Goal: Find specific page/section: Find specific page/section

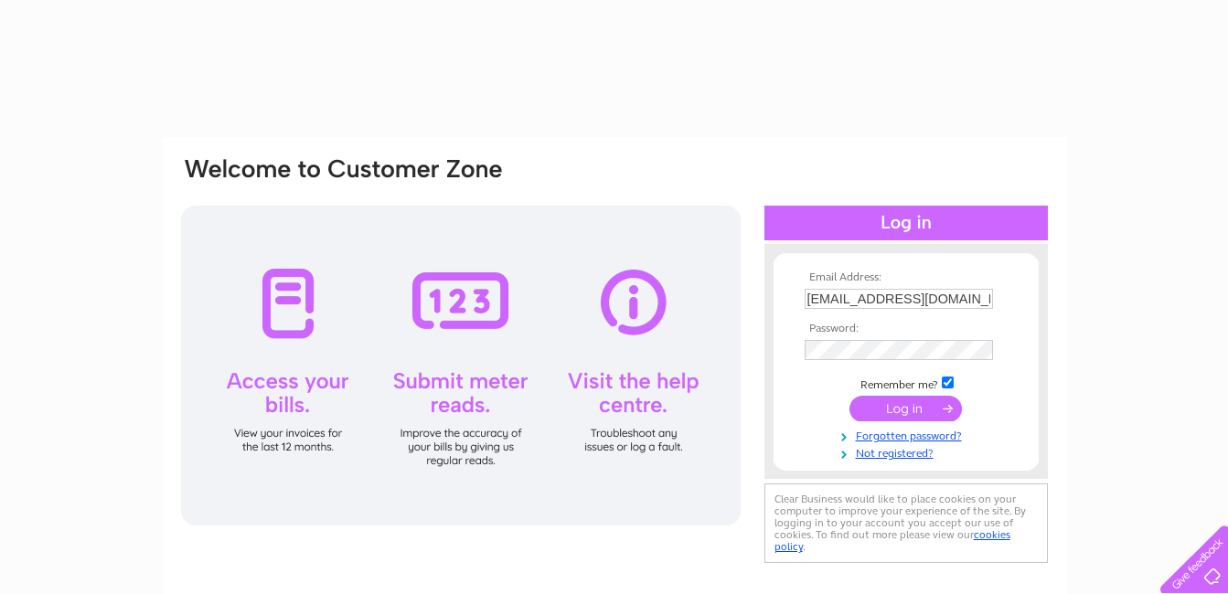
click at [900, 409] on input "submit" at bounding box center [905, 409] width 112 height 26
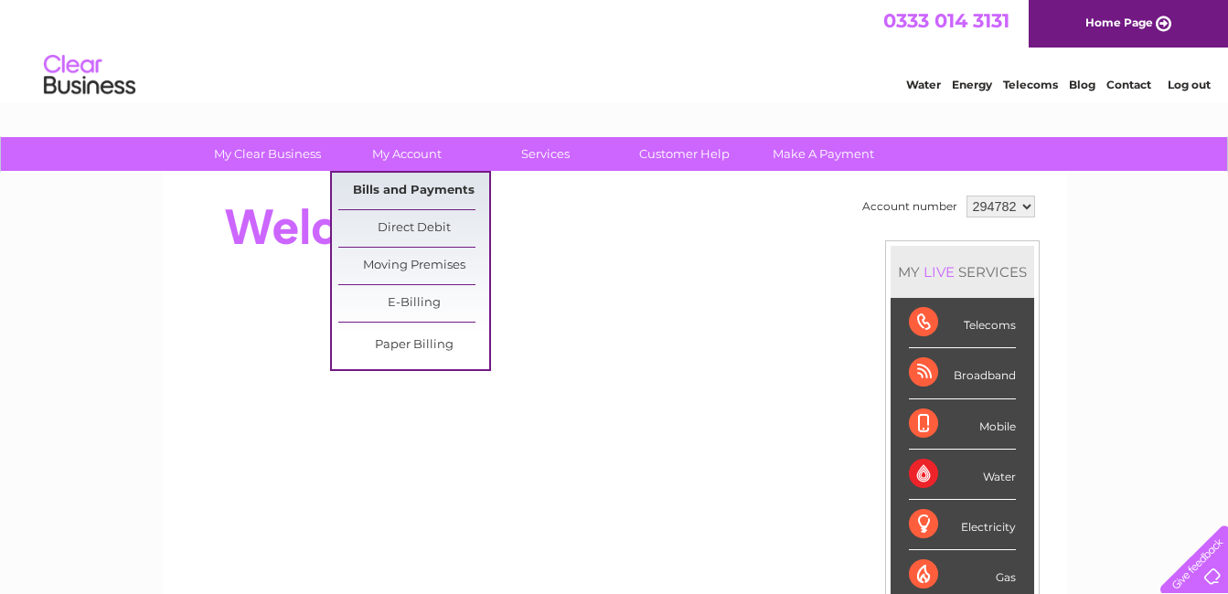
click at [407, 187] on link "Bills and Payments" at bounding box center [413, 191] width 151 height 37
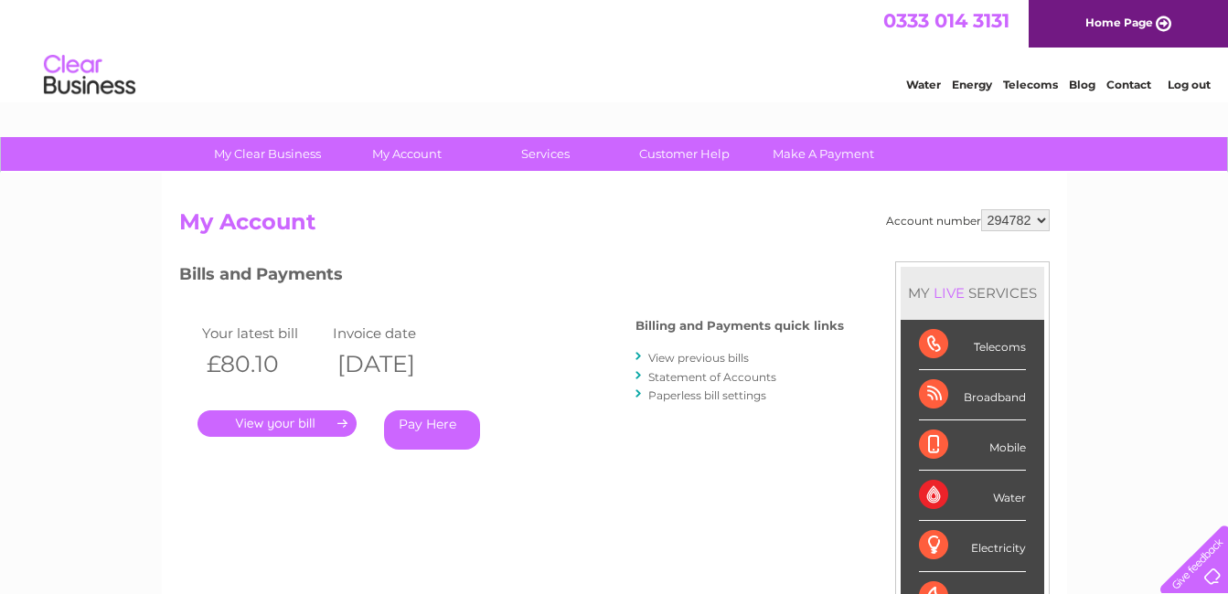
click at [300, 418] on link "." at bounding box center [276, 423] width 159 height 27
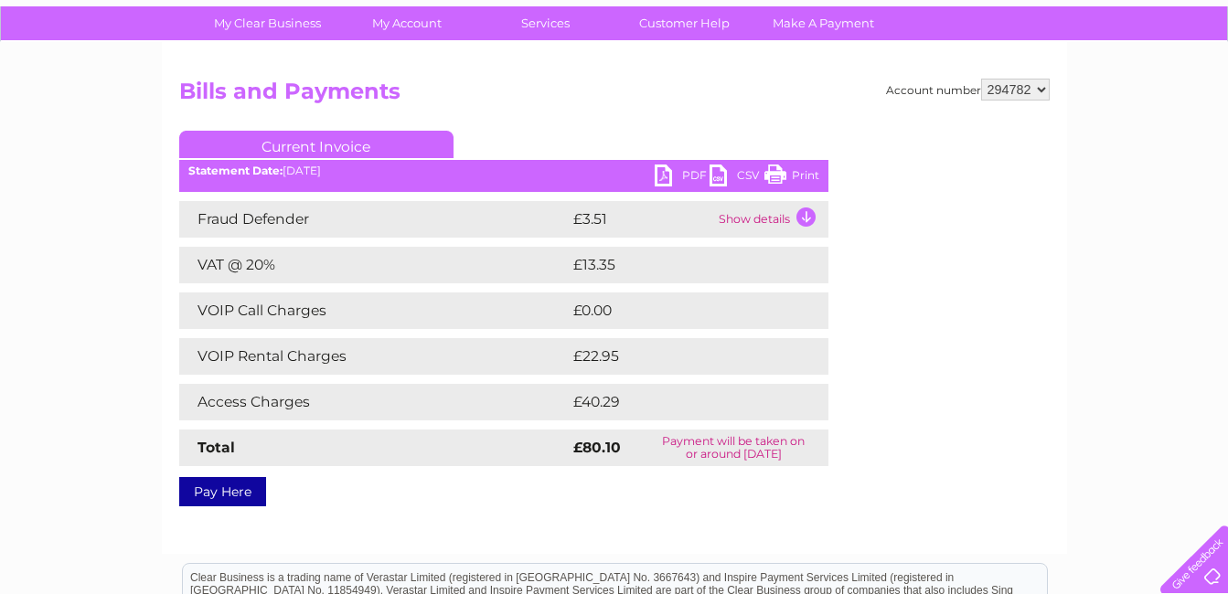
scroll to position [132, 0]
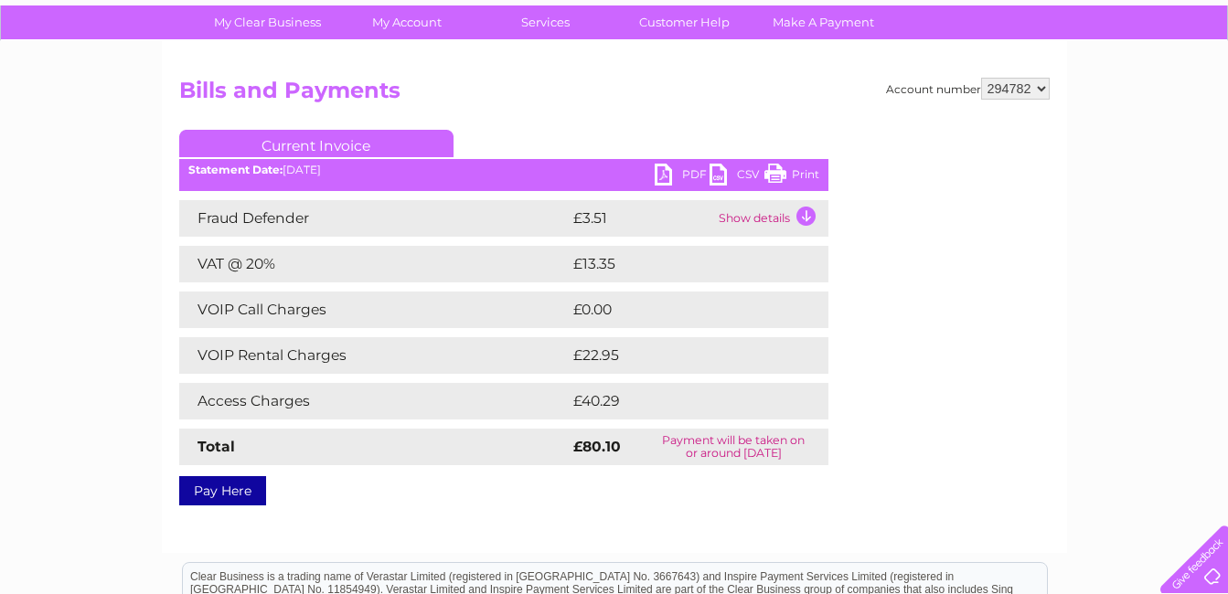
click at [781, 177] on link "Print" at bounding box center [791, 177] width 55 height 27
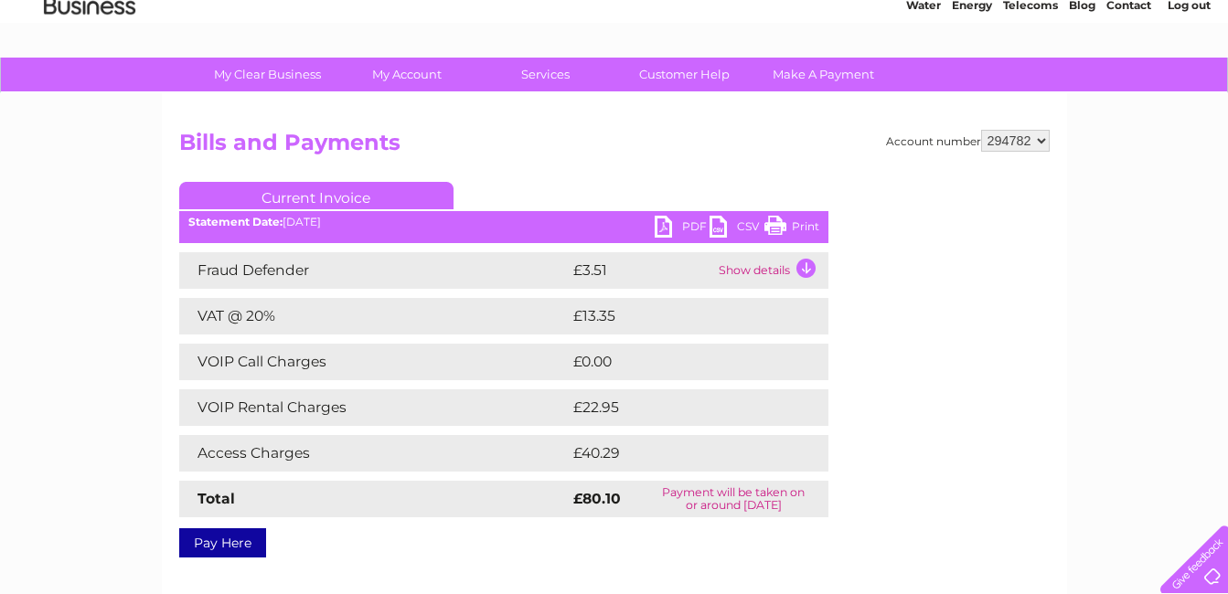
scroll to position [80, 0]
